Goal: Task Accomplishment & Management: Use online tool/utility

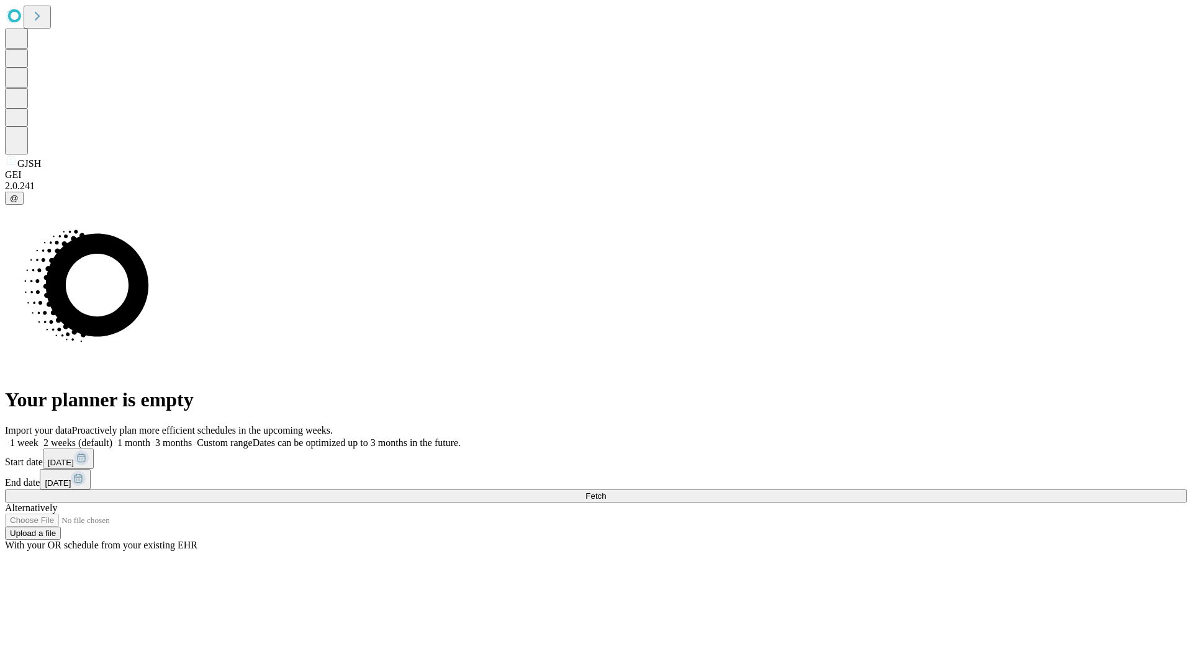
click at [606, 492] on span "Fetch" at bounding box center [595, 496] width 20 height 9
